Goal: Task Accomplishment & Management: Use online tool/utility

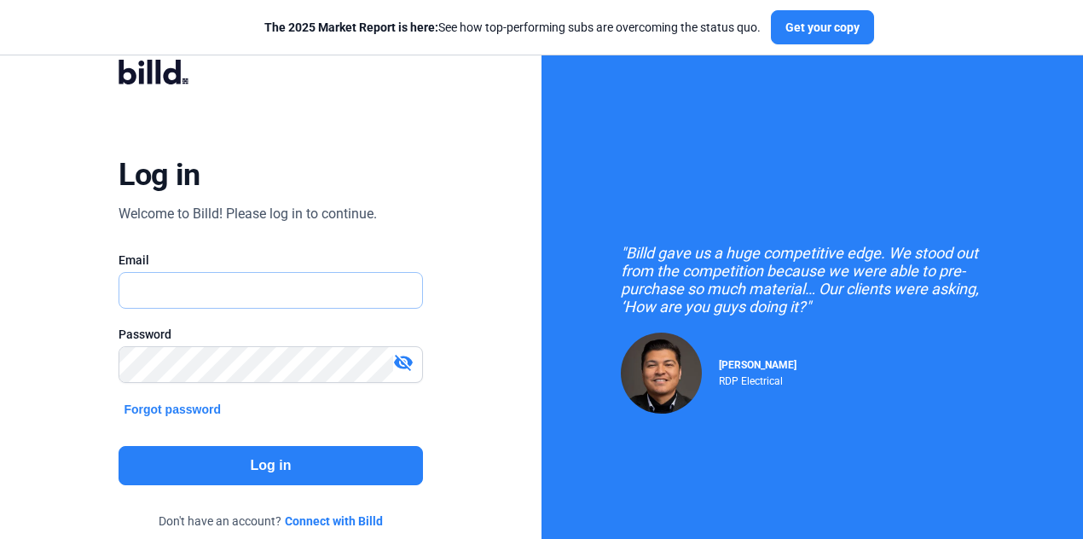
click at [254, 287] on input "text" at bounding box center [270, 290] width 302 height 35
type input "[PERSON_NAME][EMAIL_ADDRESS][DOMAIN_NAME]"
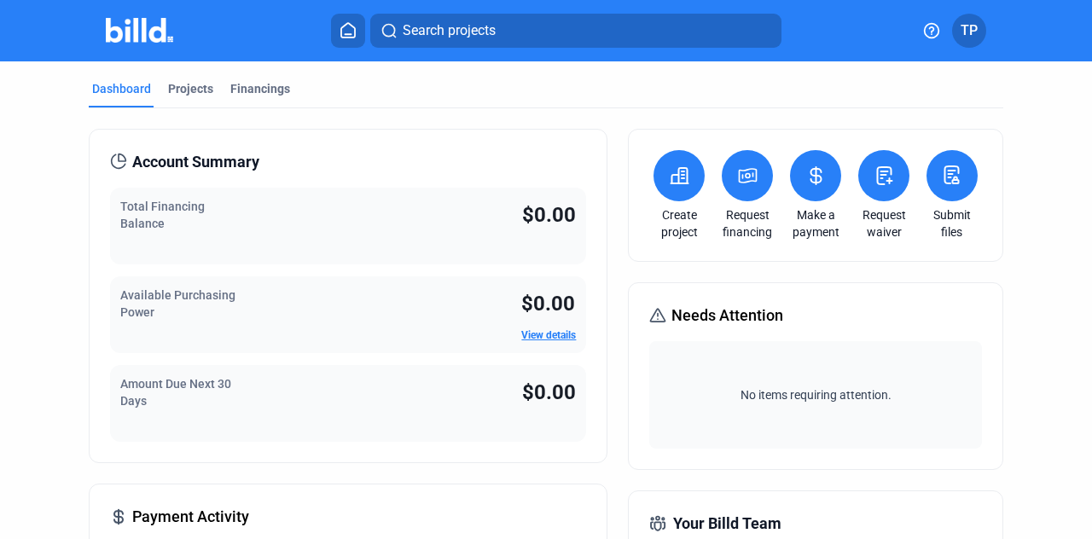
click at [945, 182] on icon at bounding box center [952, 174] width 14 height 17
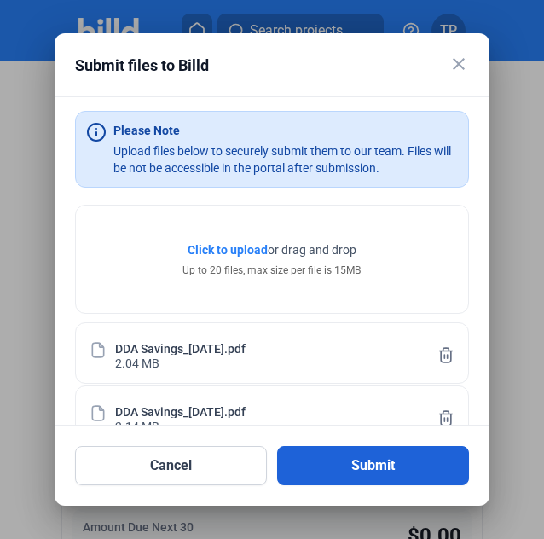
click at [343, 458] on button "Submit" at bounding box center [373, 465] width 192 height 39
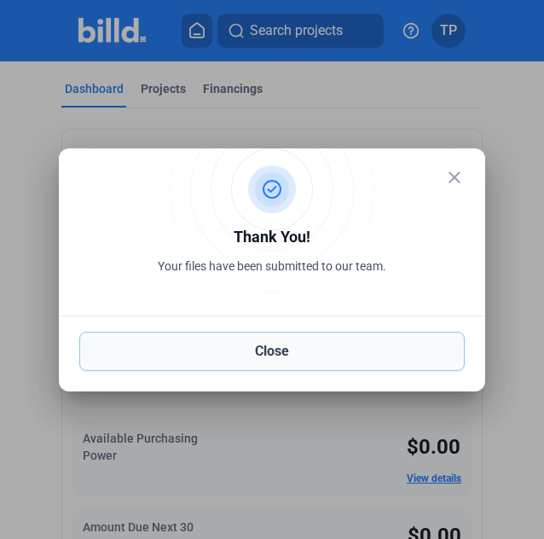
click at [287, 359] on button "Close" at bounding box center [271, 351] width 385 height 39
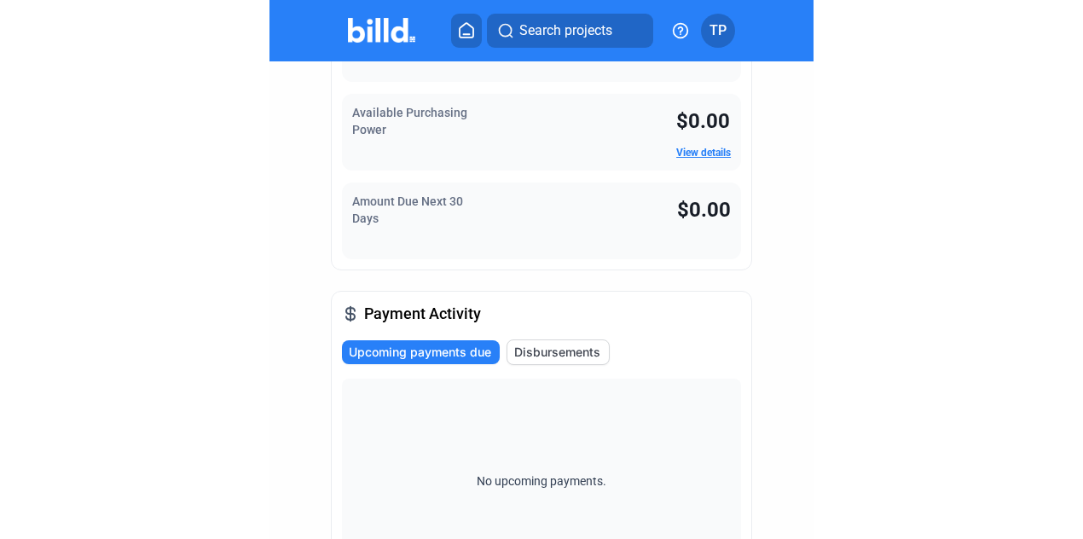
scroll to position [341, 0]
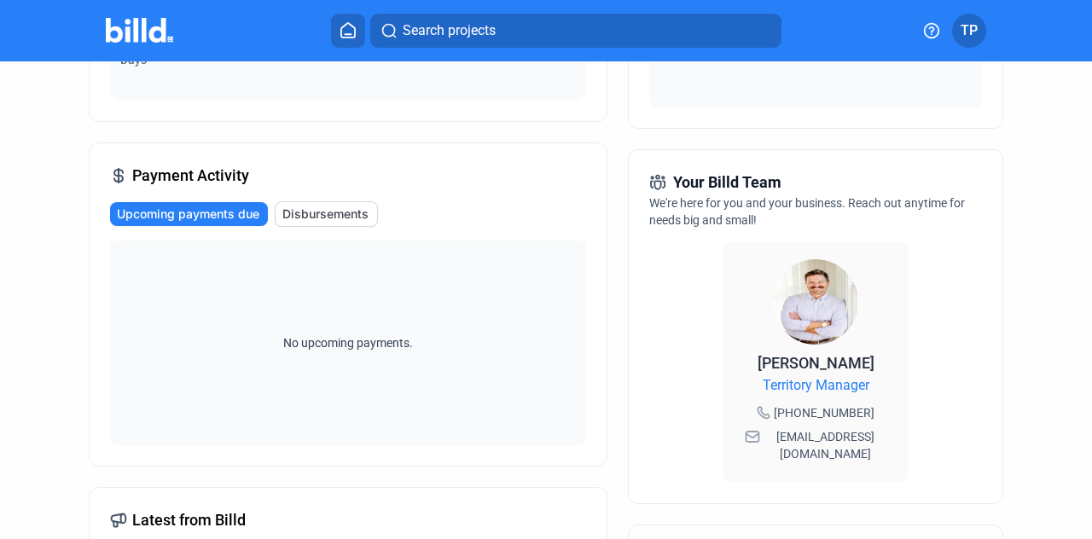
click at [981, 21] on button "TP" at bounding box center [969, 31] width 34 height 34
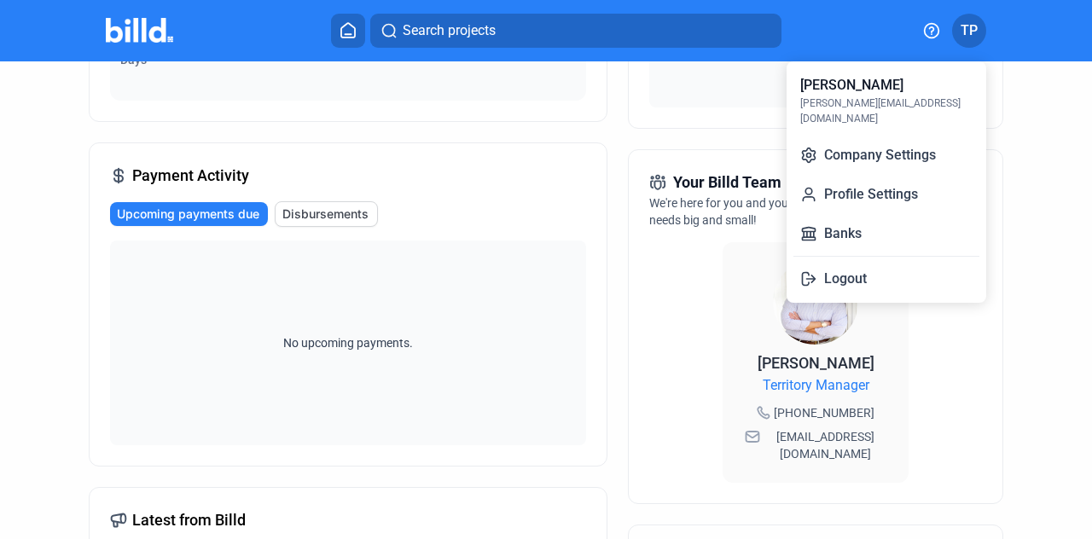
click at [836, 281] on div "[PERSON_NAME] [PERSON_NAME][EMAIL_ADDRESS][DOMAIN_NAME] Company Settings Profil…" at bounding box center [886, 181] width 200 height 241
click at [848, 270] on button "Logout" at bounding box center [886, 279] width 186 height 34
